Goal: Task Accomplishment & Management: Manage account settings

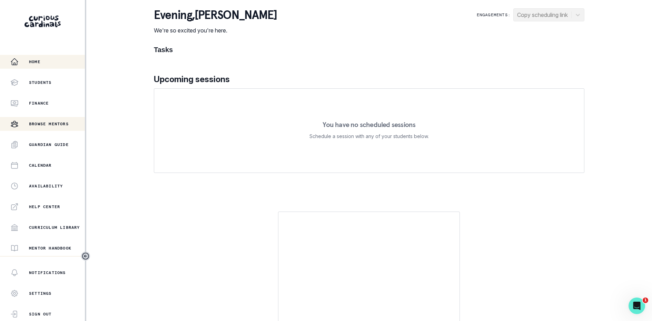
scroll to position [102, 0]
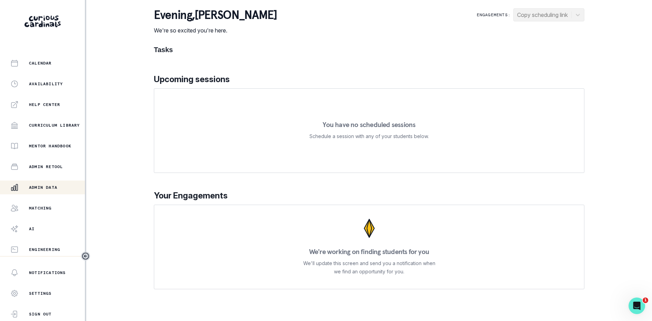
click at [44, 191] on div "Admin Data" at bounding box center [47, 187] width 74 height 8
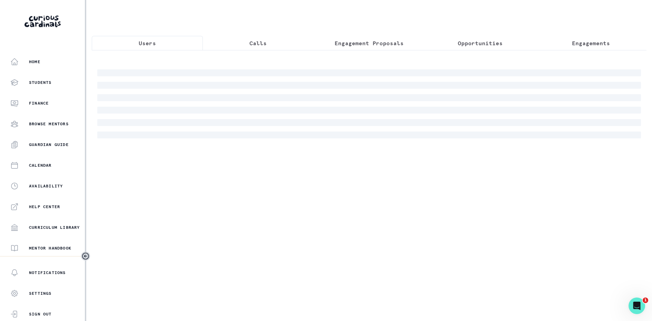
click at [357, 48] on button "Engagement Proposals" at bounding box center [368, 43] width 111 height 14
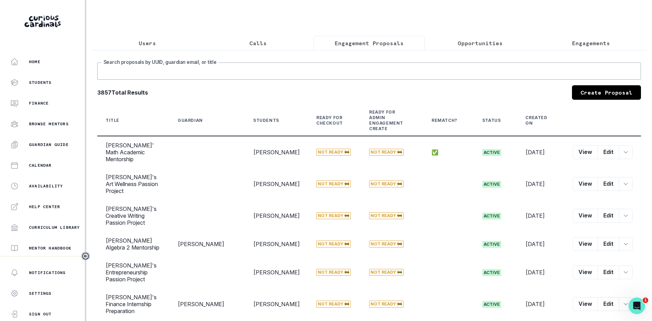
click at [345, 71] on input "Search proposals by UUID, guardian email, or title" at bounding box center [369, 70] width 544 height 17
type input "[PERSON_NAME]"
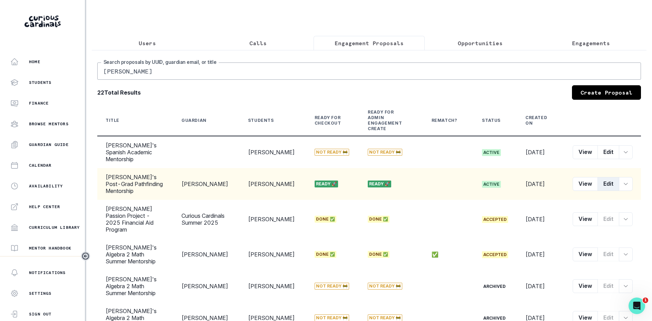
click at [608, 177] on button "Edit" at bounding box center [608, 184] width 22 height 14
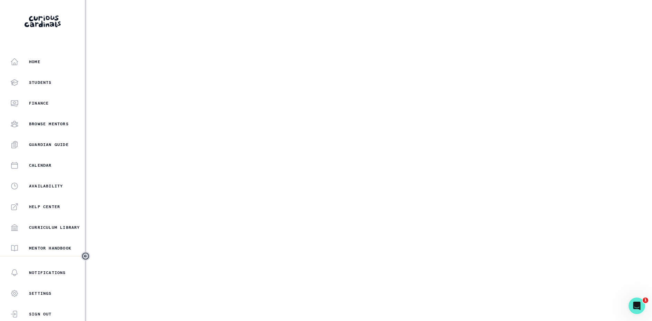
select select "6267cc0b-1467-404d-8526-2734dc3f89d1"
select select "161b8371-7959-4e0b-a08a-4737af41032e"
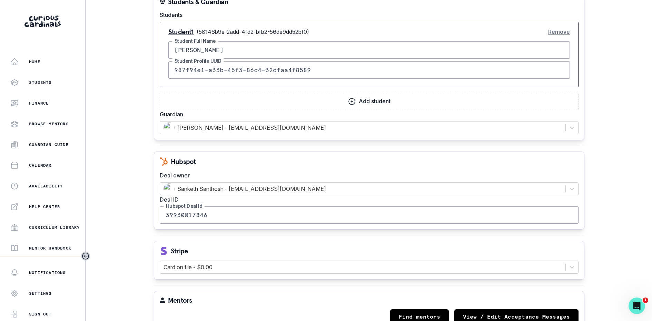
scroll to position [517, 0]
